Goal: Transaction & Acquisition: Purchase product/service

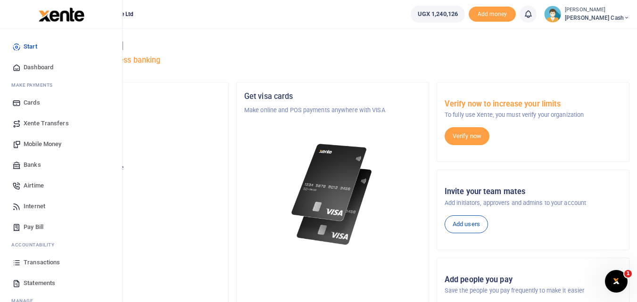
click at [50, 143] on span "Mobile Money" at bounding box center [43, 143] width 38 height 9
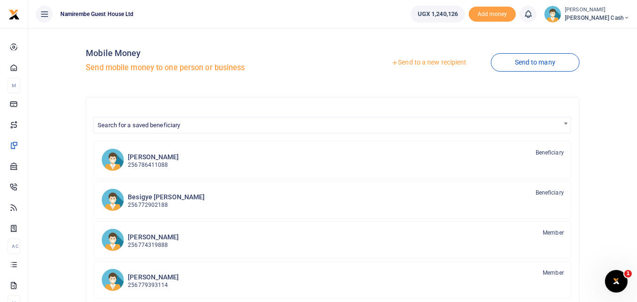
click at [428, 62] on link "Send to a new recipient" at bounding box center [428, 62] width 123 height 17
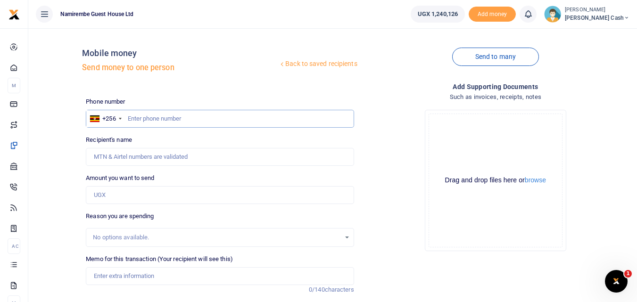
click at [134, 117] on input "text" at bounding box center [220, 119] width 268 height 18
type input "0782599495"
type input "Ismail Sewanyana"
type input "0782599495"
click at [99, 196] on input "Amount you want to send" at bounding box center [220, 195] width 268 height 18
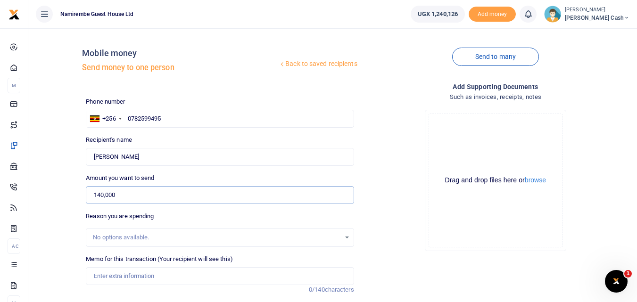
type input "140,000"
click at [95, 276] on input "Memo for this transaction (Your recipient will see this)" at bounding box center [220, 276] width 268 height 18
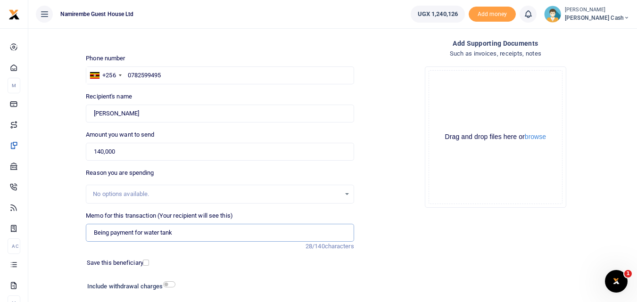
scroll to position [106, 0]
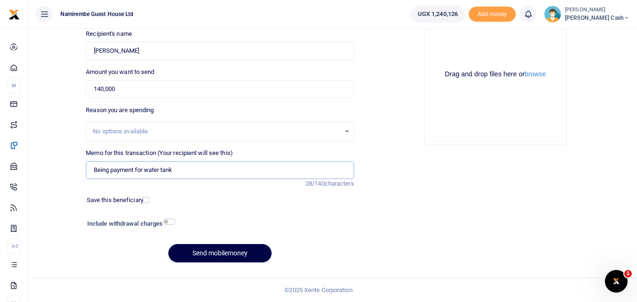
type input "Being payment for water tank"
click at [172, 222] on input "checkbox" at bounding box center [169, 222] width 12 height 6
checkbox input "true"
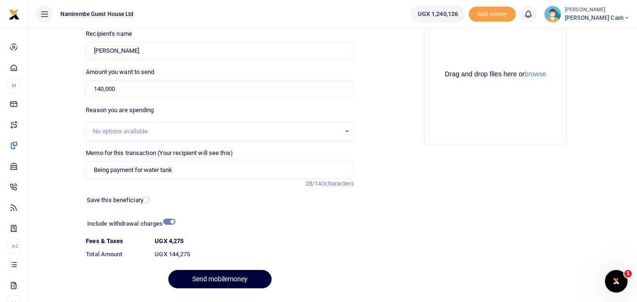
click at [224, 277] on button "Send mobilemoney" at bounding box center [219, 279] width 103 height 18
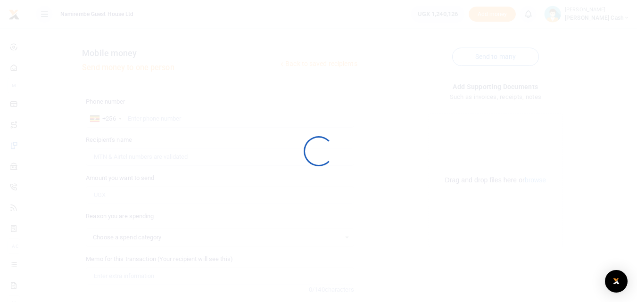
select select
